Goal: Communication & Community: Answer question/provide support

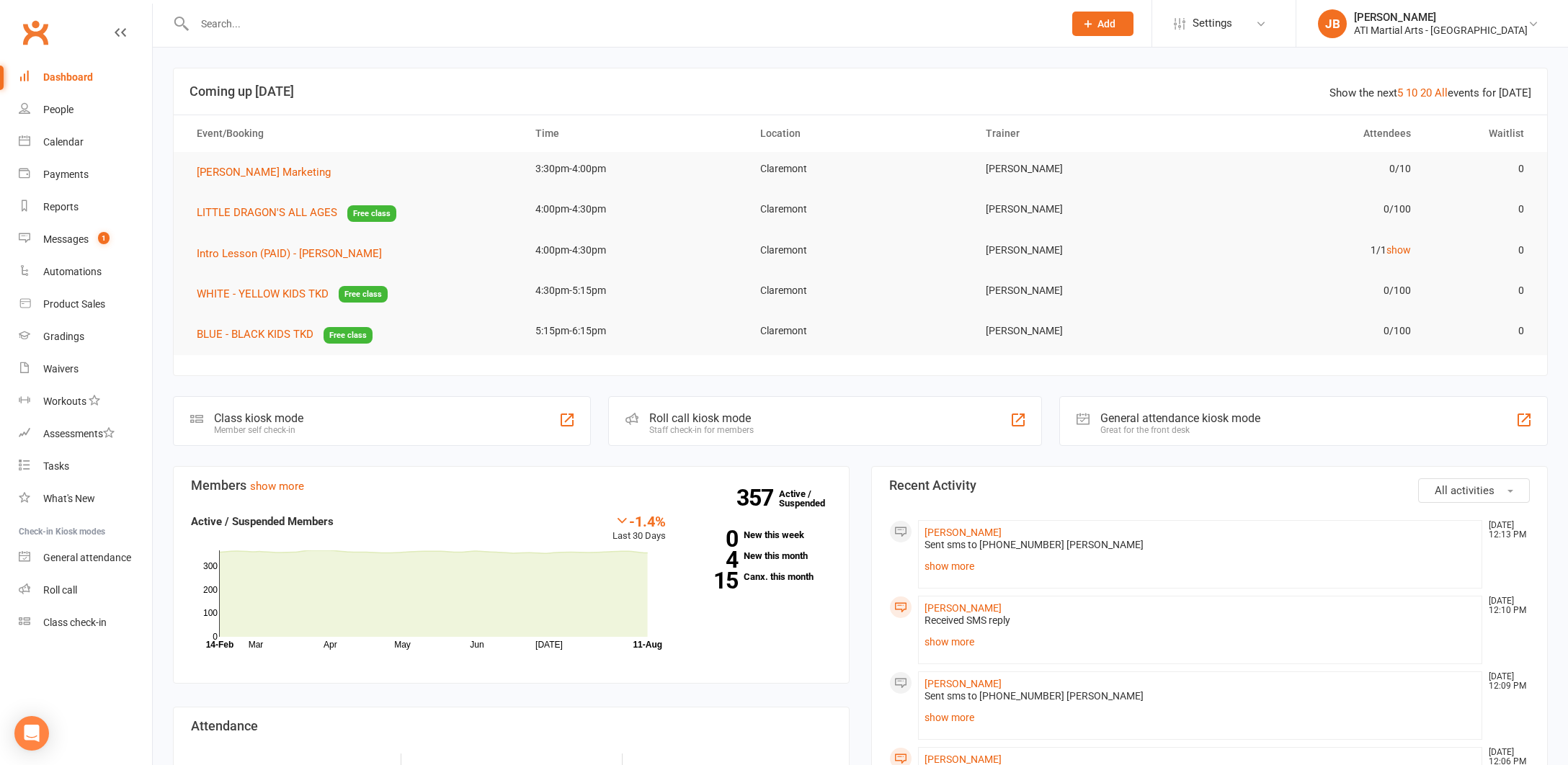
click at [35, 34] on link "Clubworx" at bounding box center [35, 32] width 36 height 36
click at [63, 244] on div "Messages" at bounding box center [66, 239] width 45 height 12
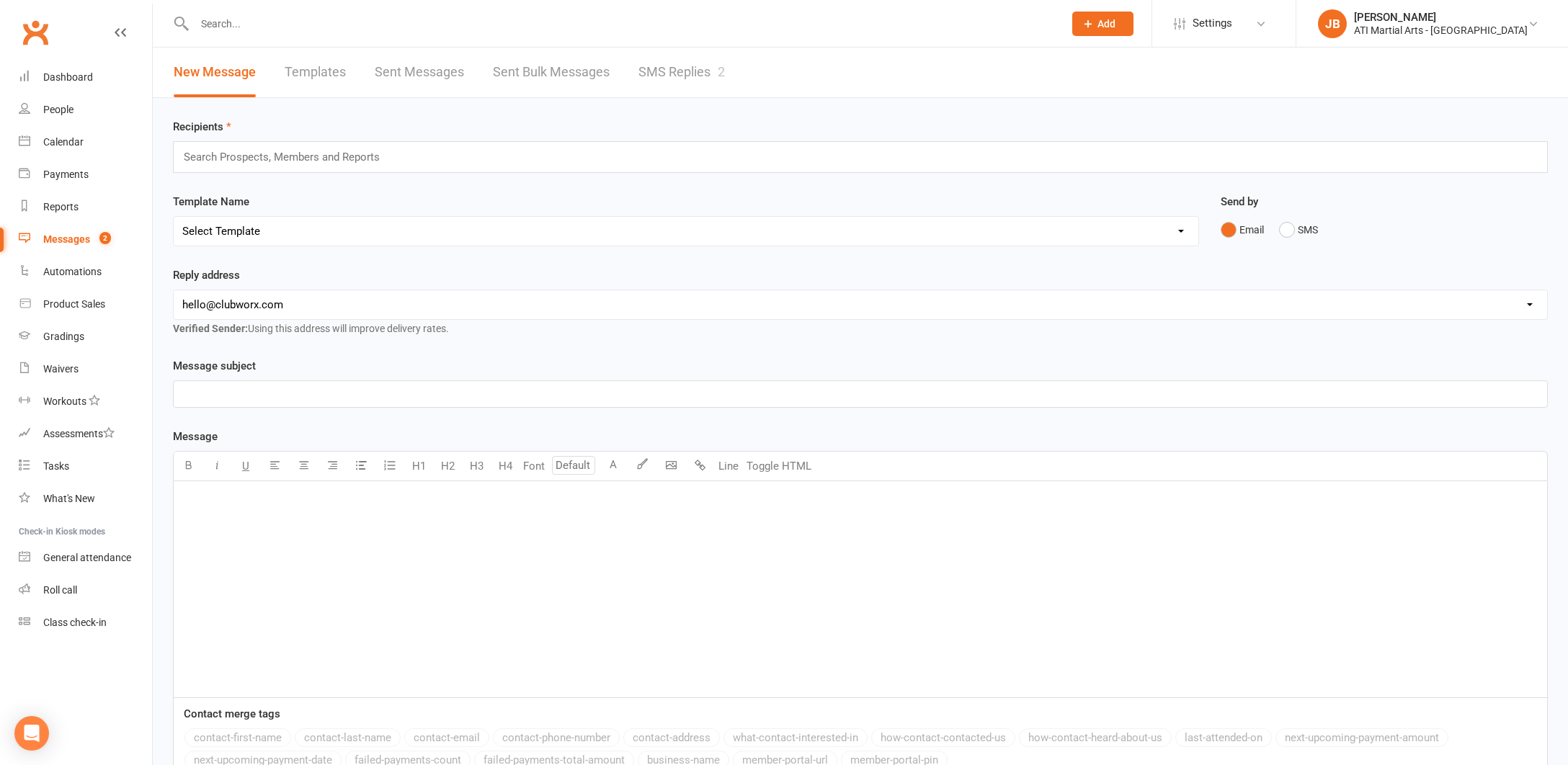
click at [675, 68] on link "SMS Replies 2" at bounding box center [681, 72] width 86 height 49
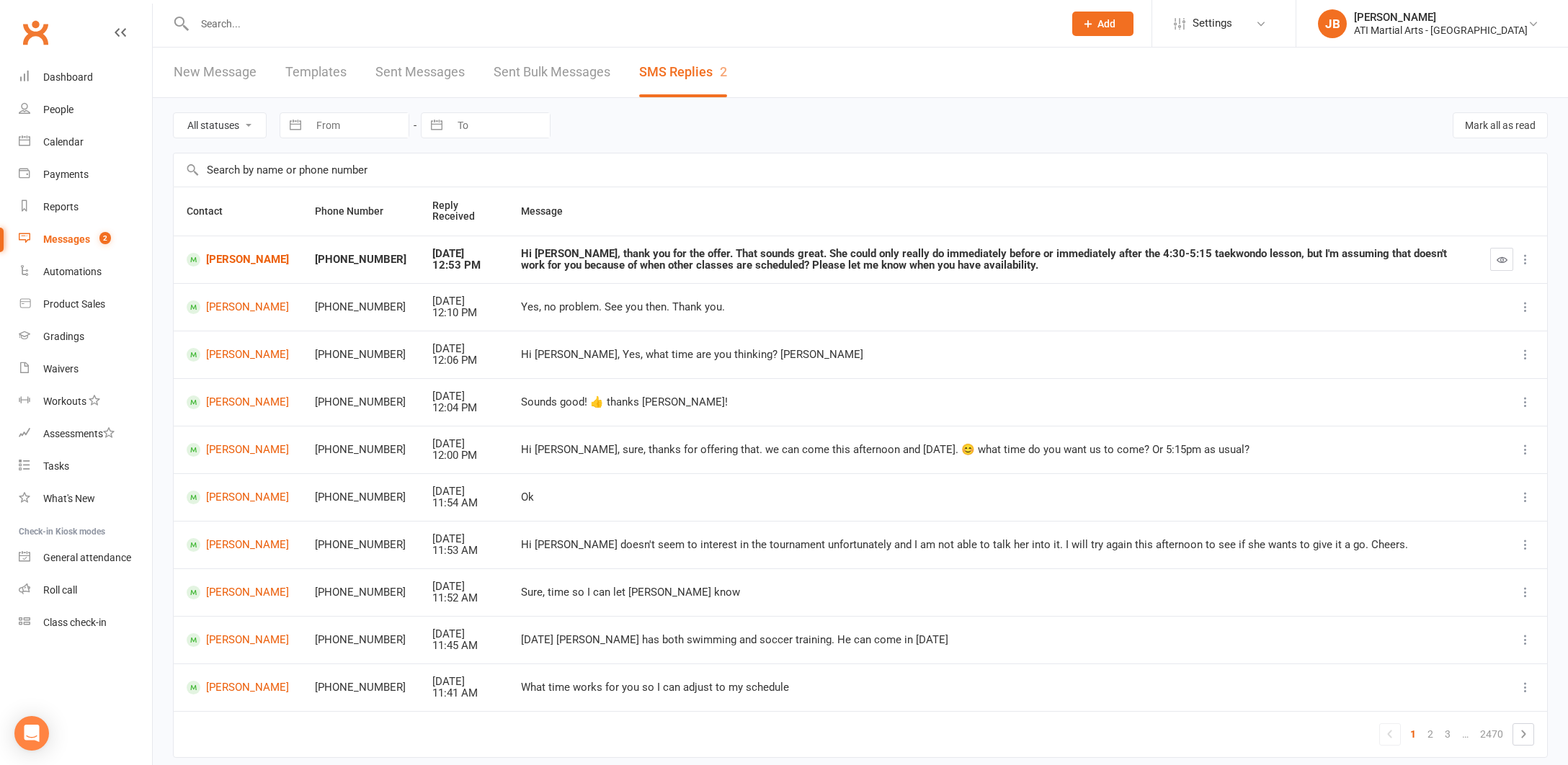
click at [35, 34] on link "Clubworx" at bounding box center [35, 32] width 36 height 36
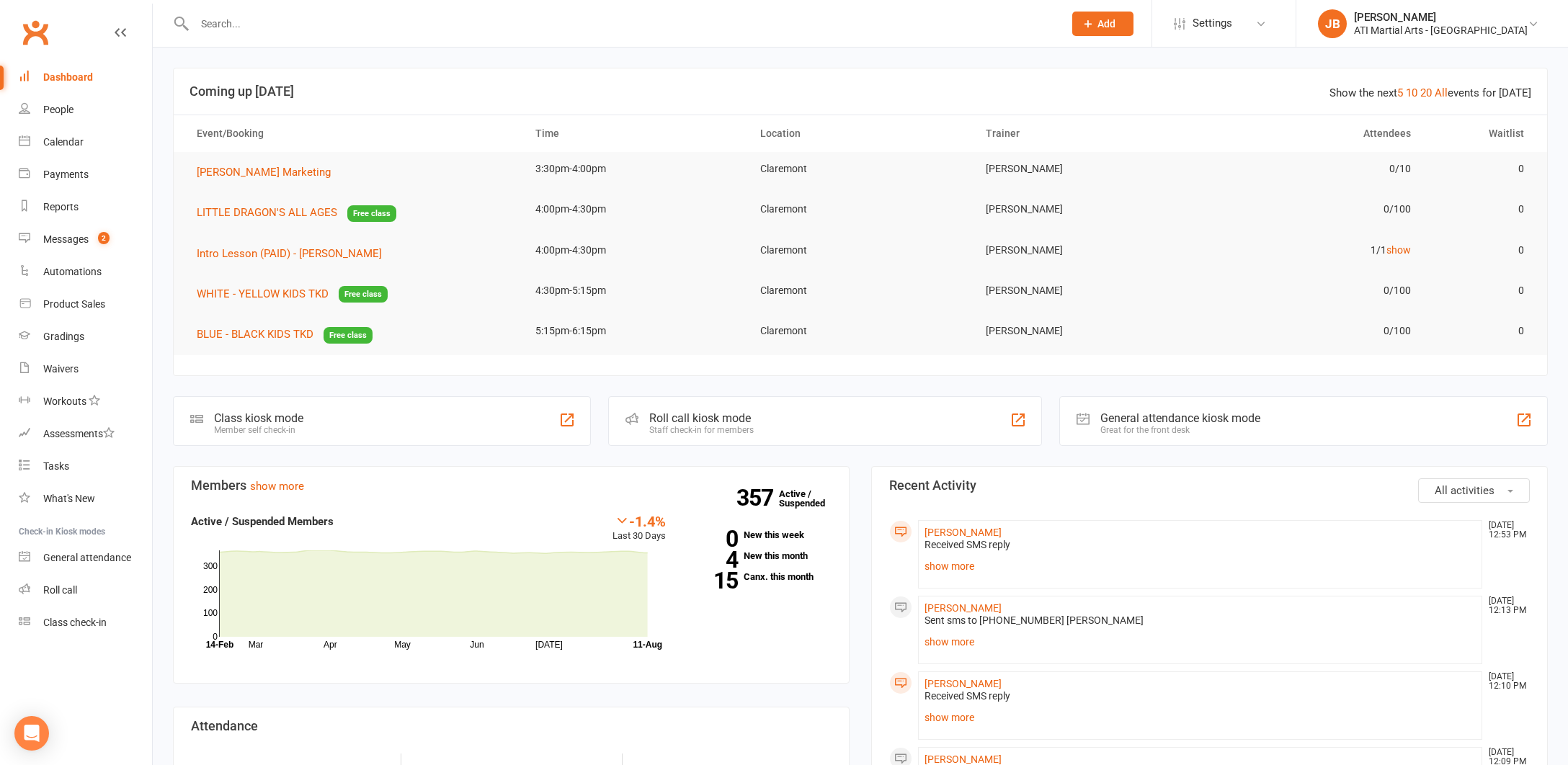
click at [35, 32] on link "Clubworx" at bounding box center [35, 32] width 36 height 36
click at [54, 242] on div "Messages" at bounding box center [66, 239] width 45 height 12
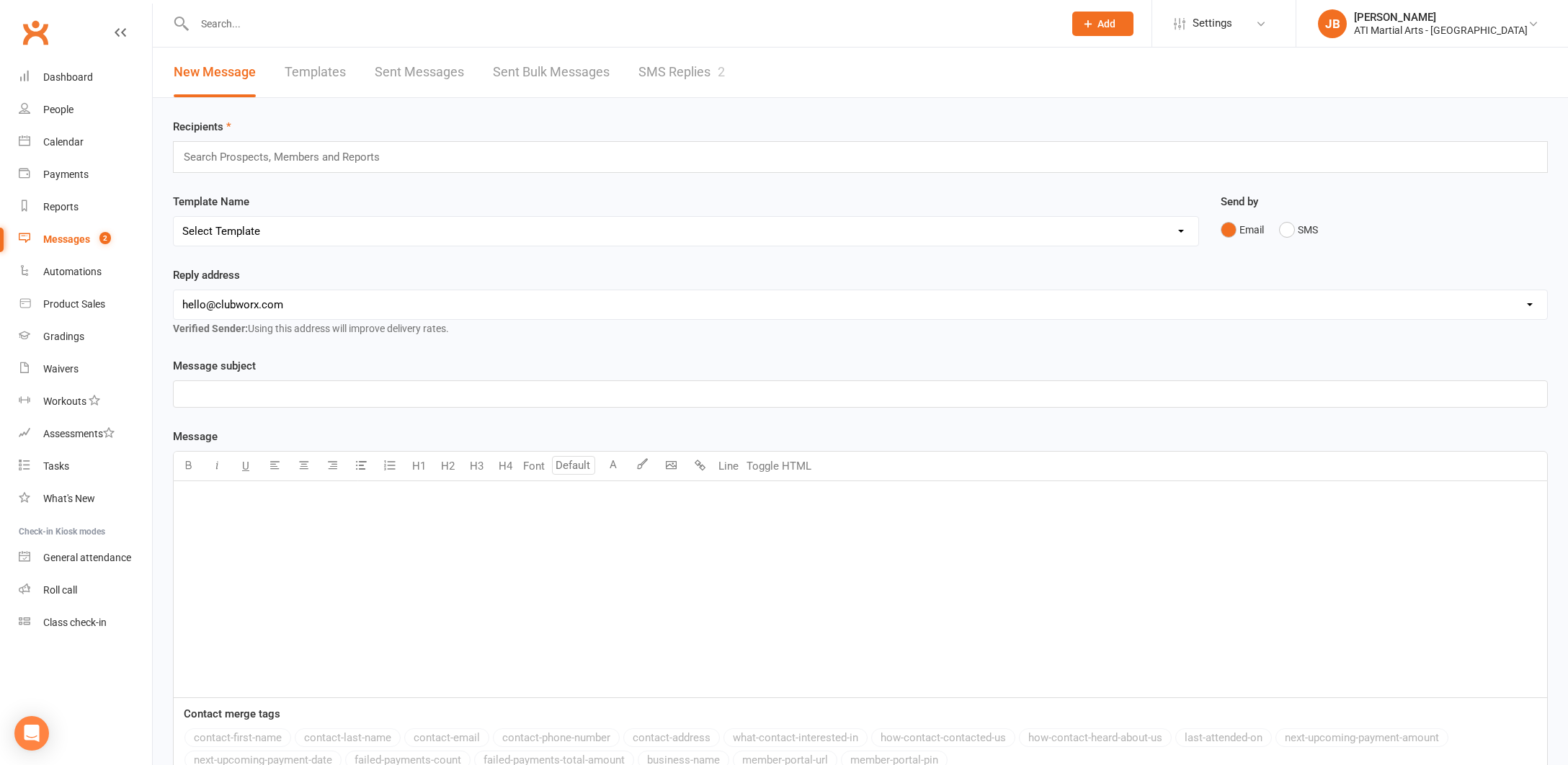
click at [666, 66] on link "SMS Replies 2" at bounding box center [681, 72] width 86 height 49
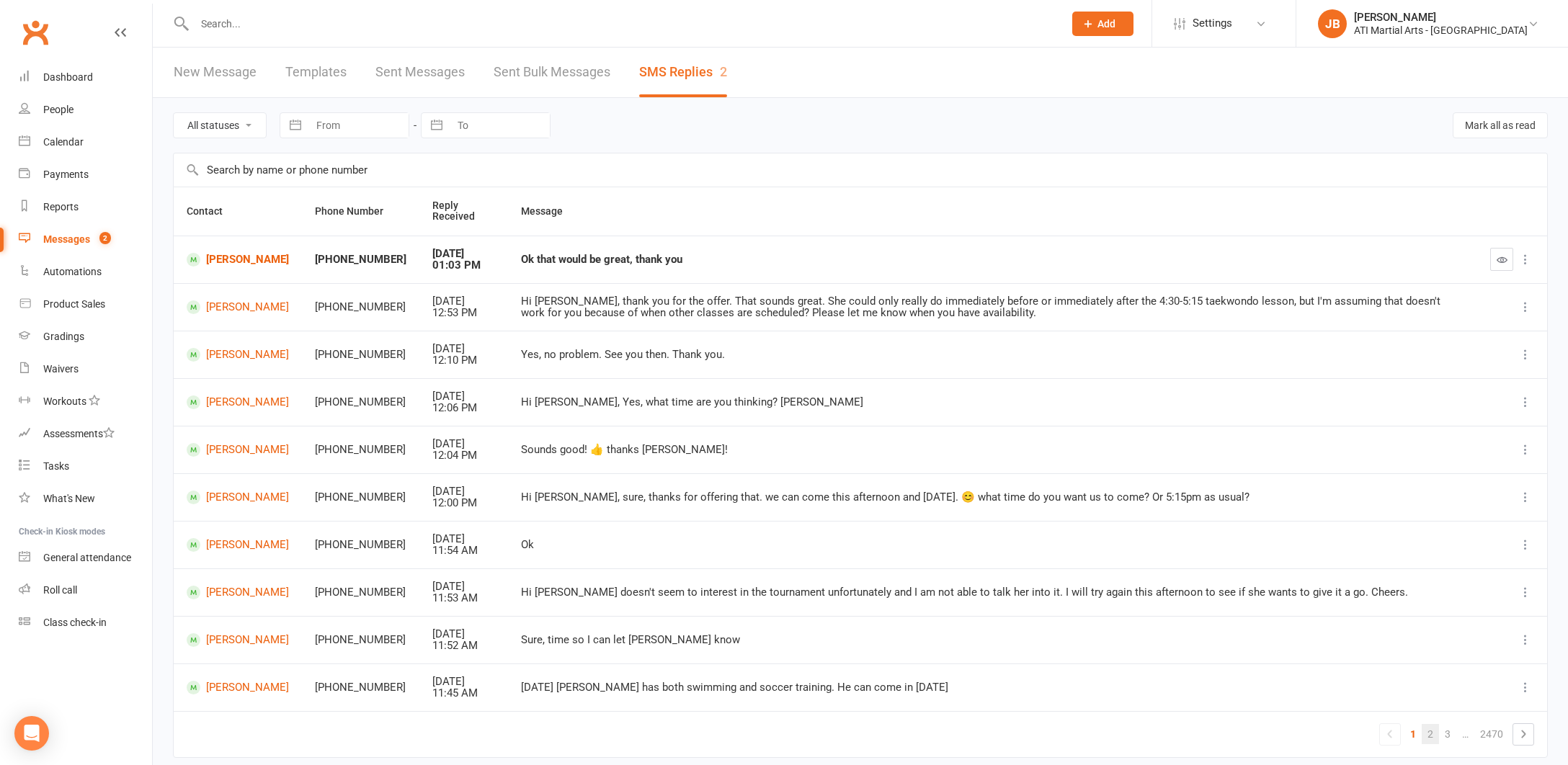
click at [1433, 728] on link "2" at bounding box center [1431, 734] width 17 height 20
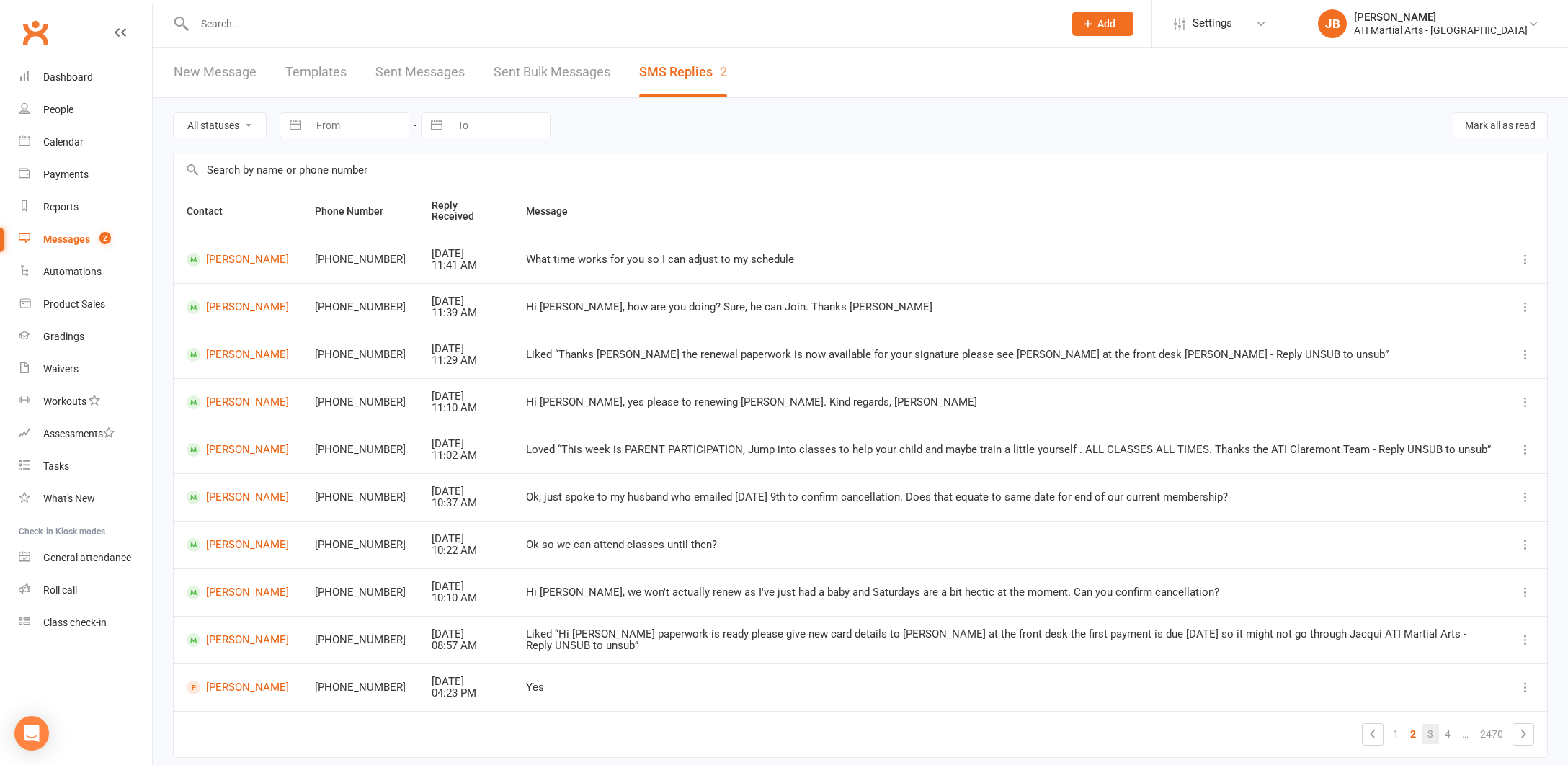
click at [1429, 724] on link "3" at bounding box center [1431, 734] width 17 height 20
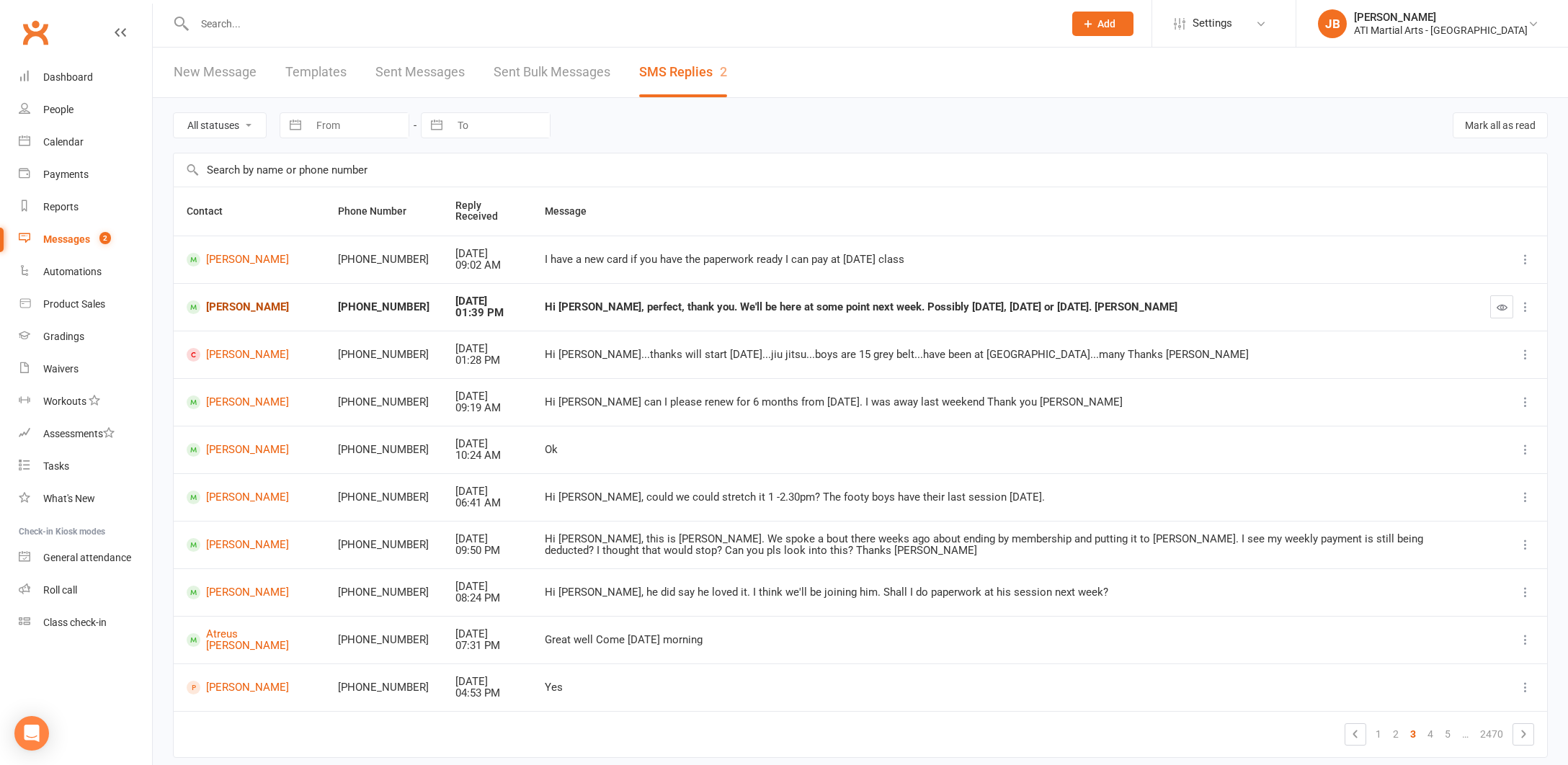
click at [220, 307] on link "Sophia Roche" at bounding box center [249, 308] width 125 height 14
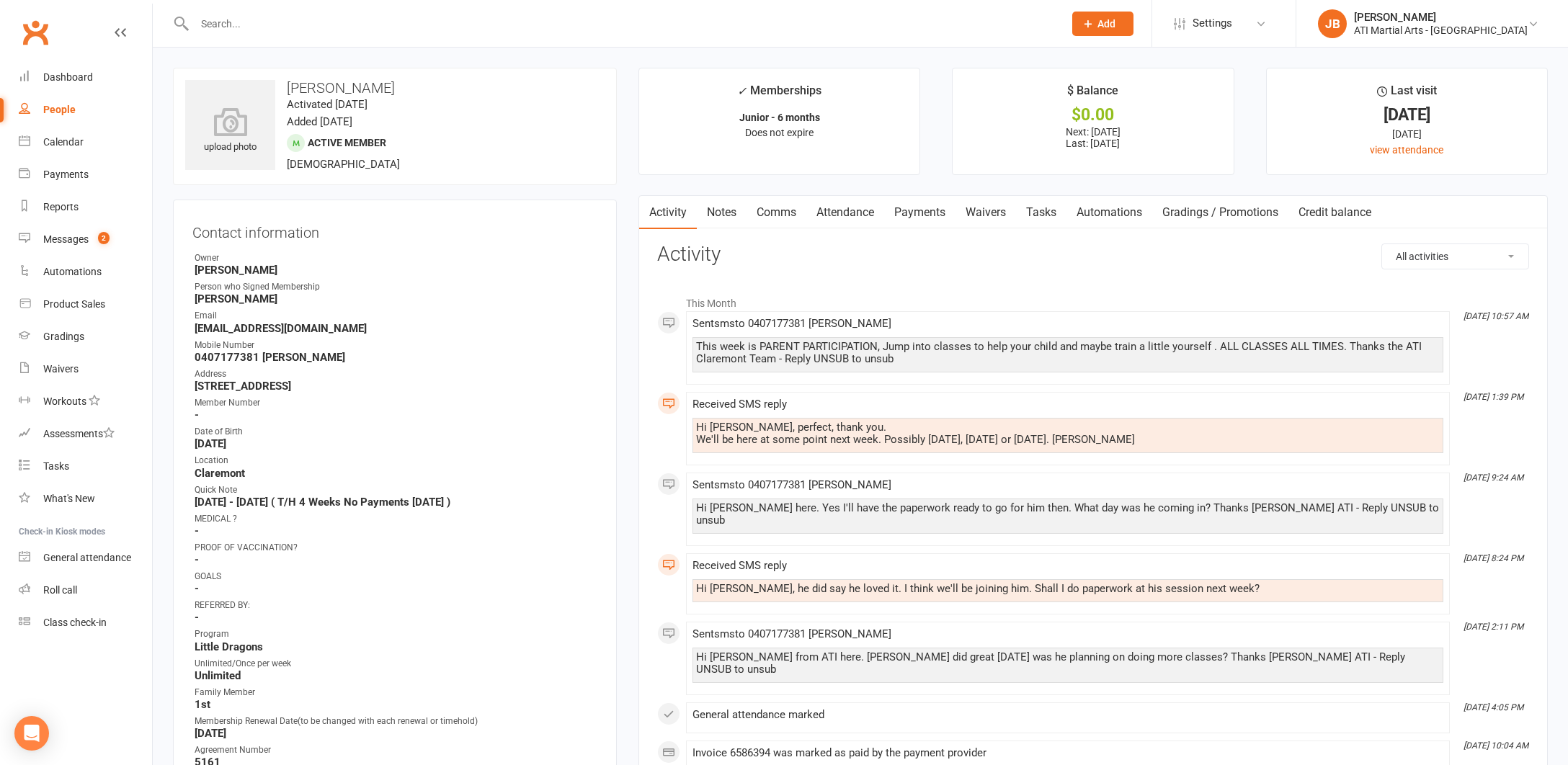
click at [35, 32] on link "Clubworx" at bounding box center [35, 32] width 36 height 36
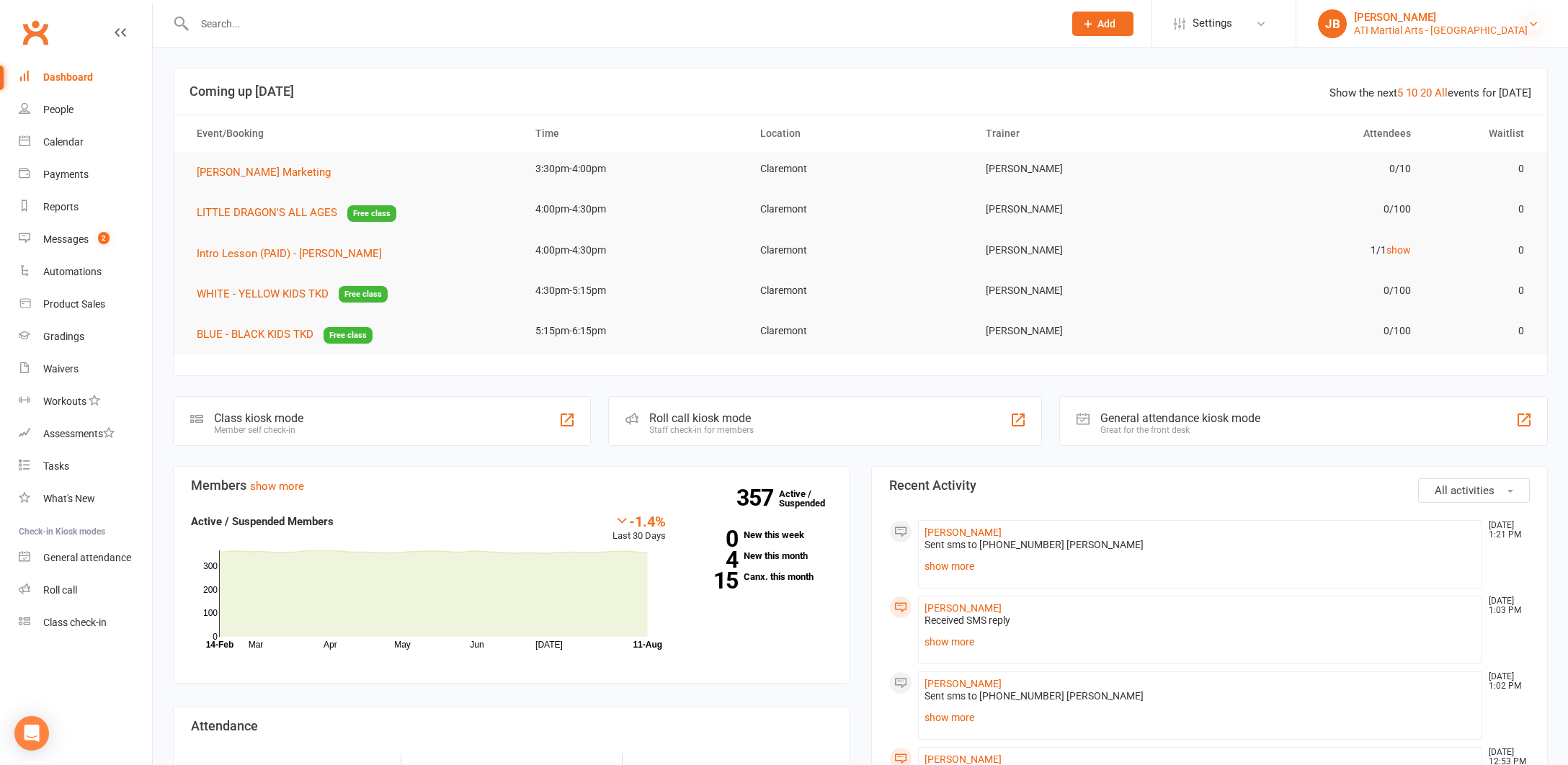
click at [1533, 23] on icon at bounding box center [1534, 24] width 12 height 12
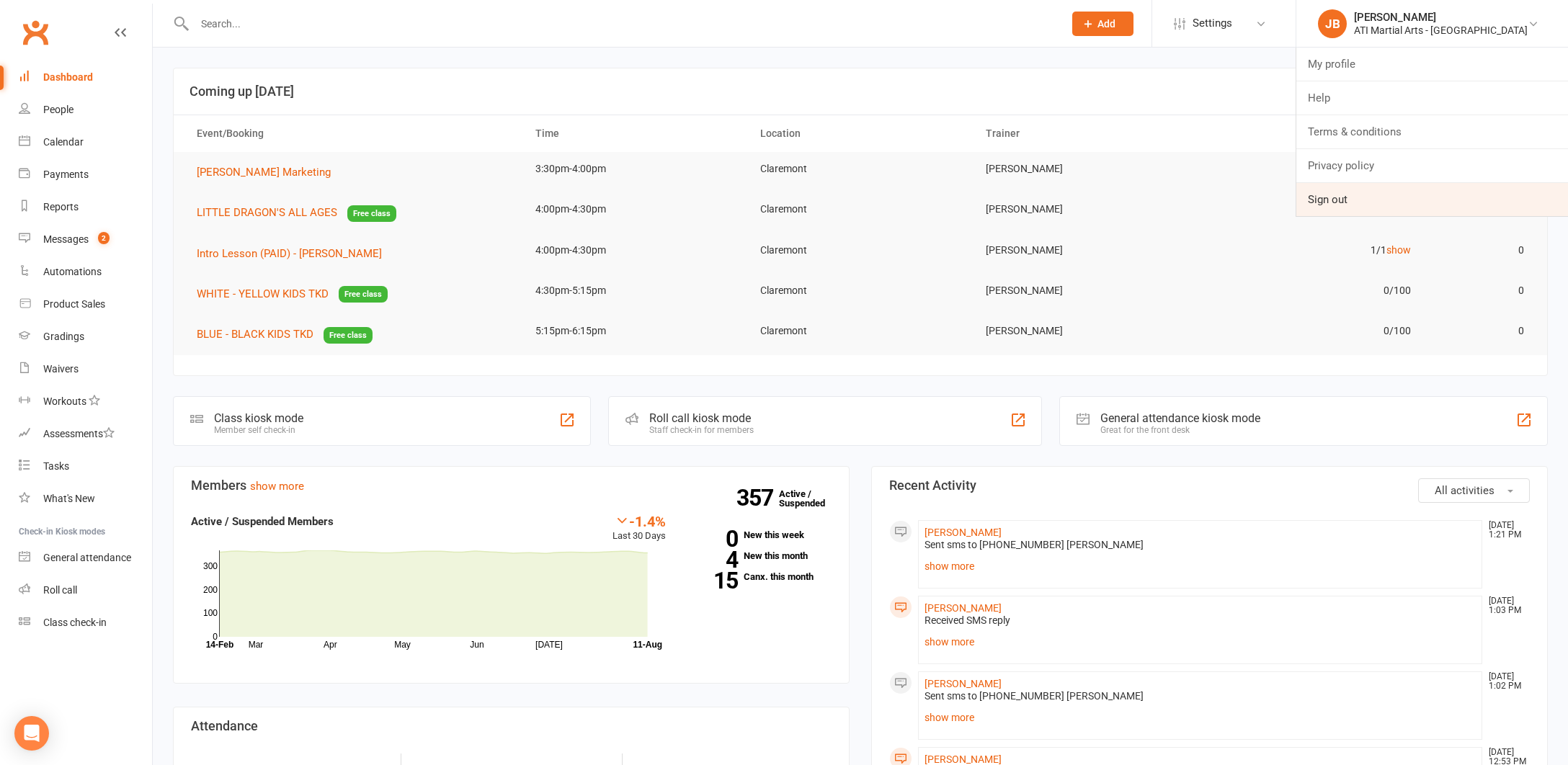
click at [1395, 204] on link "Sign out" at bounding box center [1433, 199] width 272 height 33
